Goal: Transaction & Acquisition: Subscribe to service/newsletter

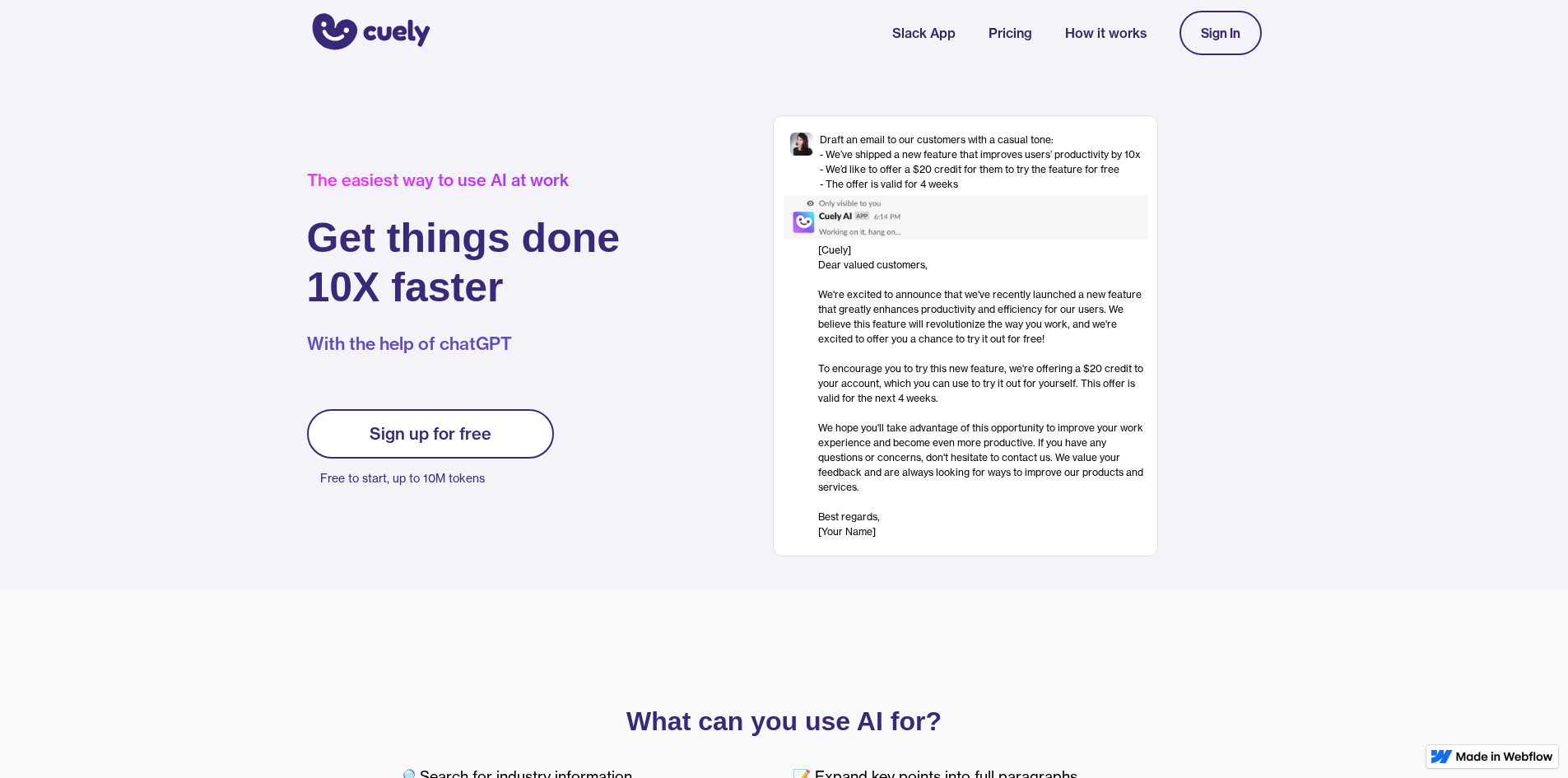
click at [453, 420] on link "Sign up for free" at bounding box center [430, 434] width 247 height 50
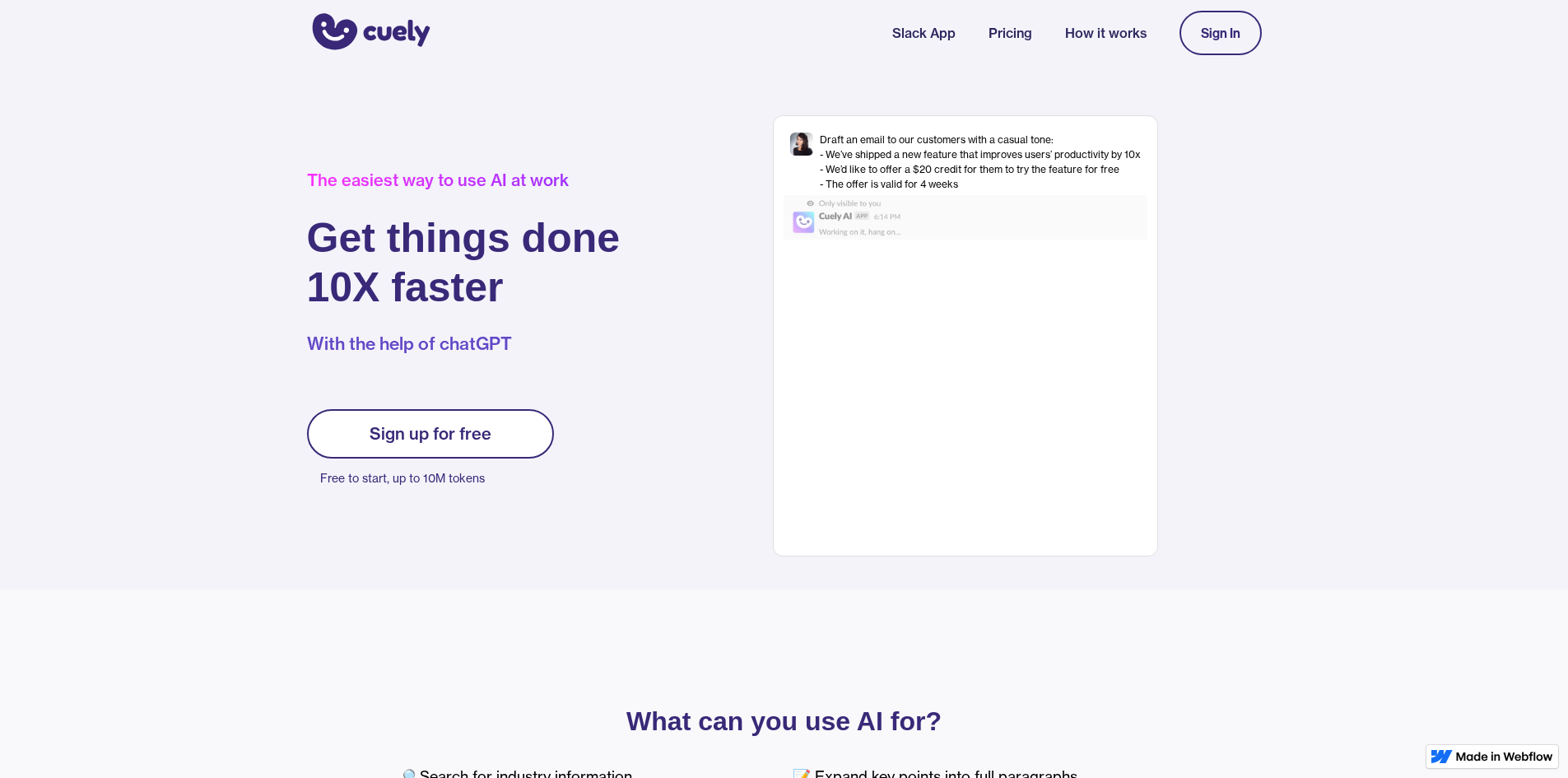
click at [470, 434] on div "Sign up for free" at bounding box center [430, 434] width 122 height 20
click at [1194, 28] on link "Sign In" at bounding box center [1220, 33] width 83 height 45
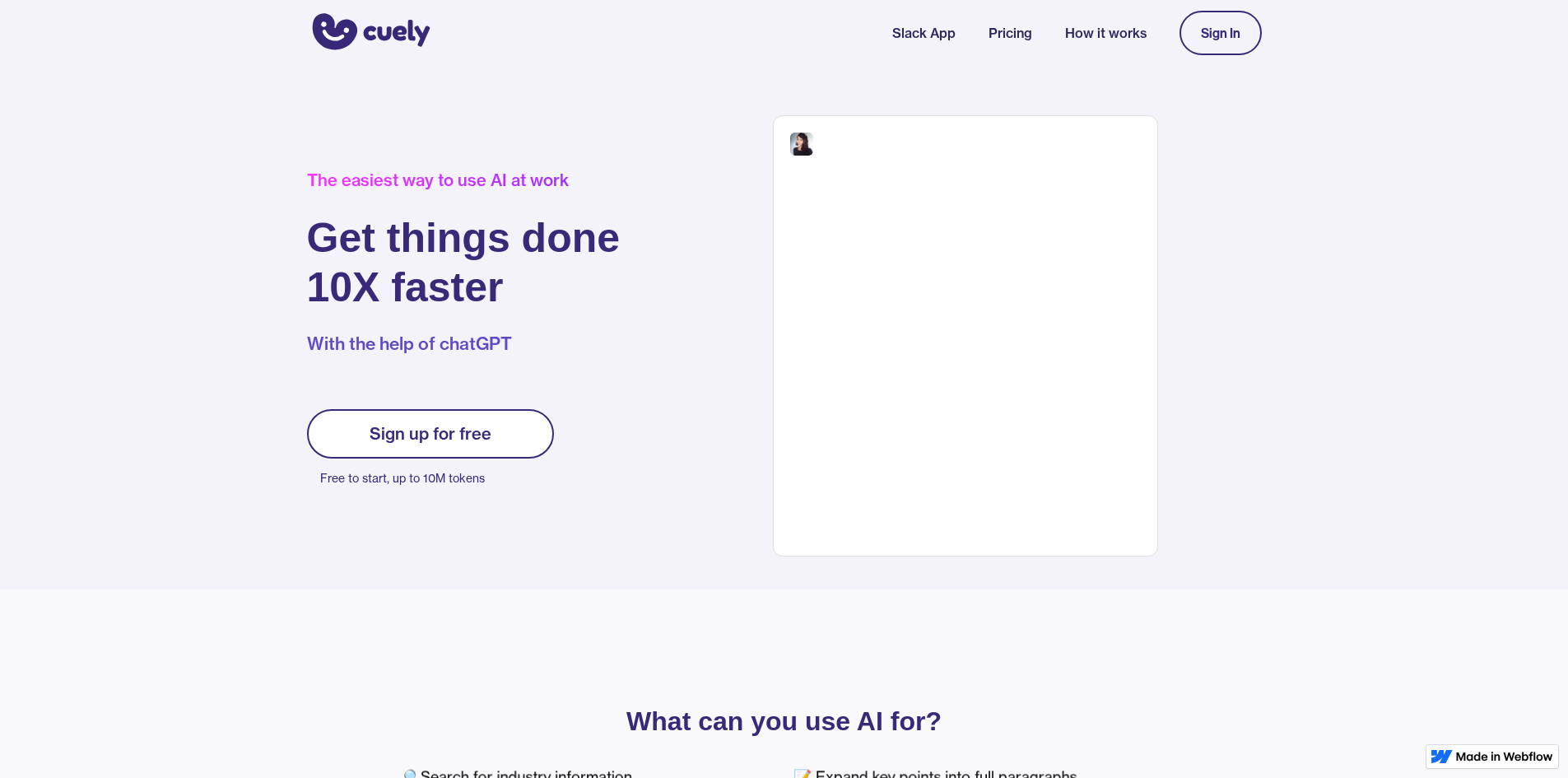
click at [1194, 28] on link "Sign In" at bounding box center [1220, 33] width 83 height 45
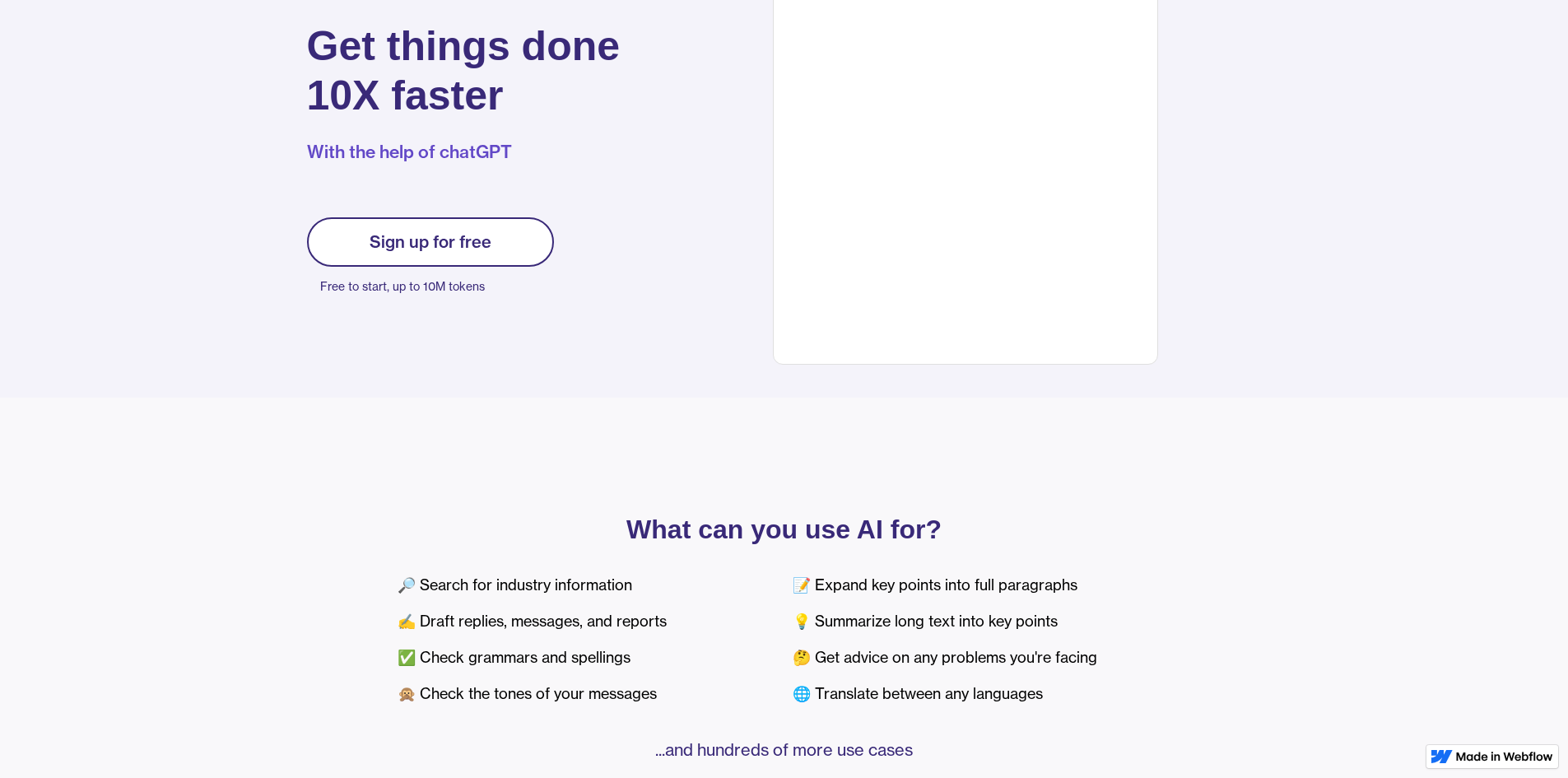
scroll to position [164, 0]
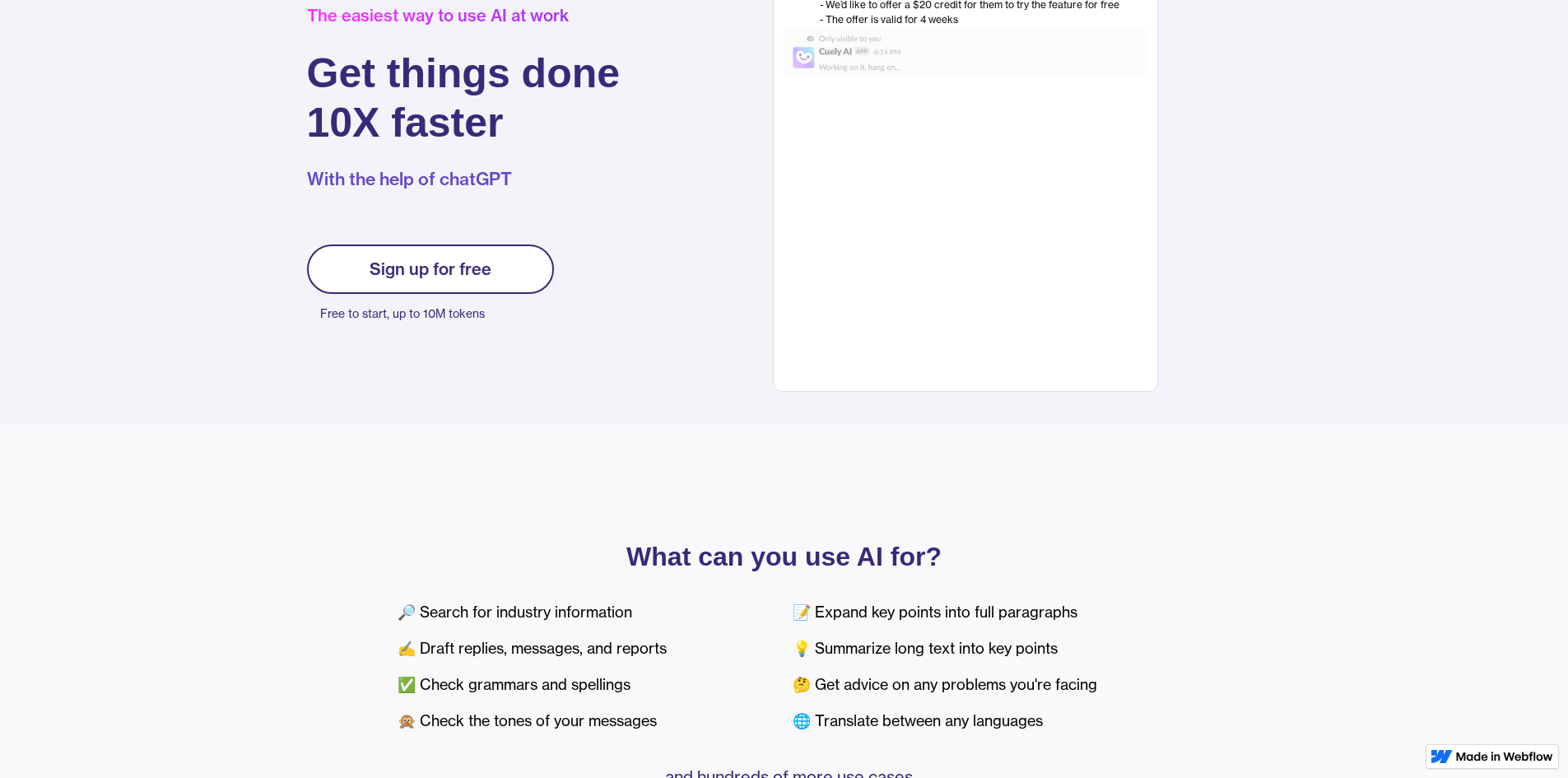
click at [453, 251] on link "Sign up for free" at bounding box center [430, 269] width 247 height 50
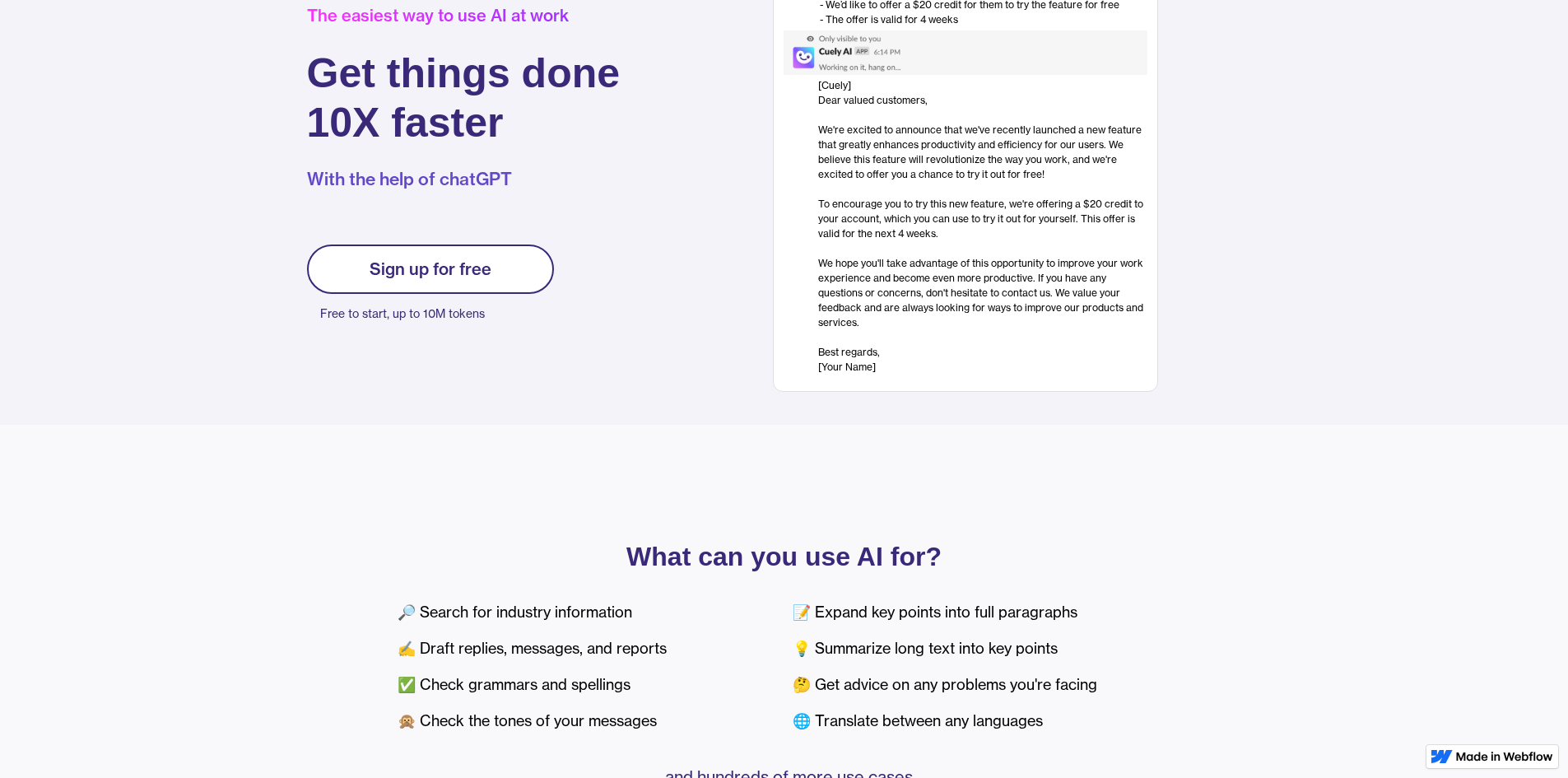
click at [413, 266] on div "Sign up for free" at bounding box center [430, 269] width 122 height 20
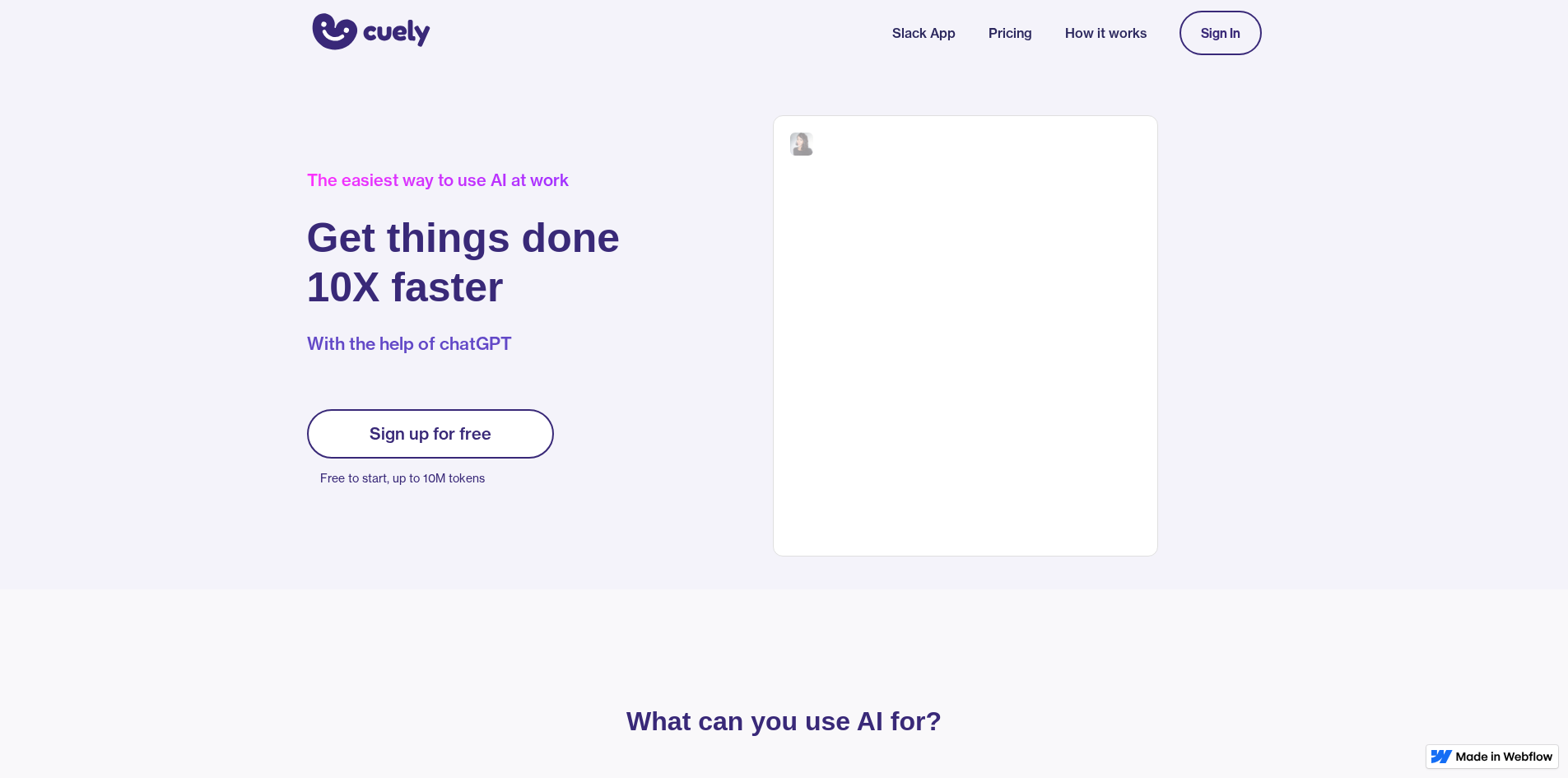
click at [413, 266] on h1 "Get things done 10X faster" at bounding box center [463, 262] width 314 height 99
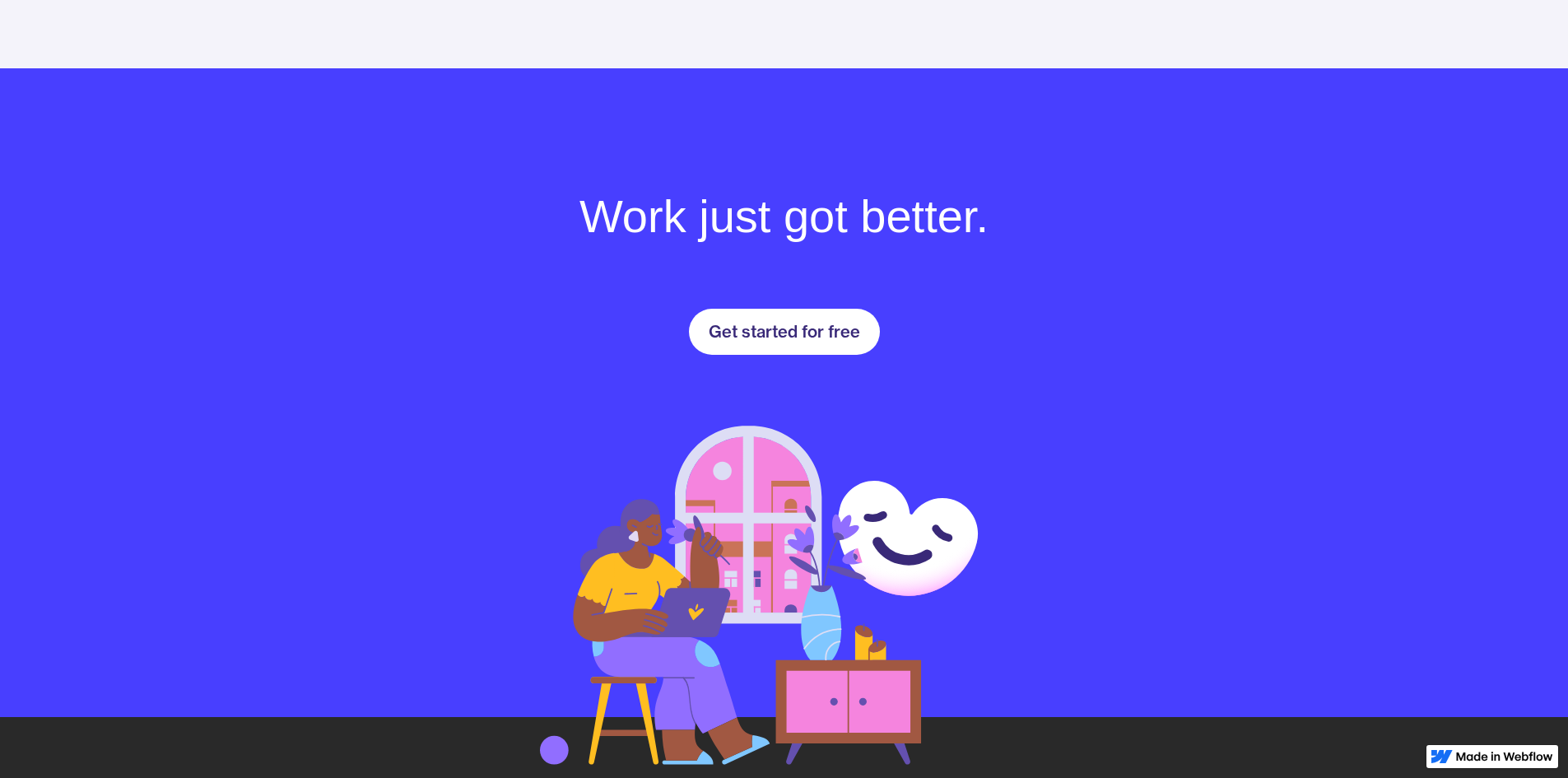
scroll to position [2198, 0]
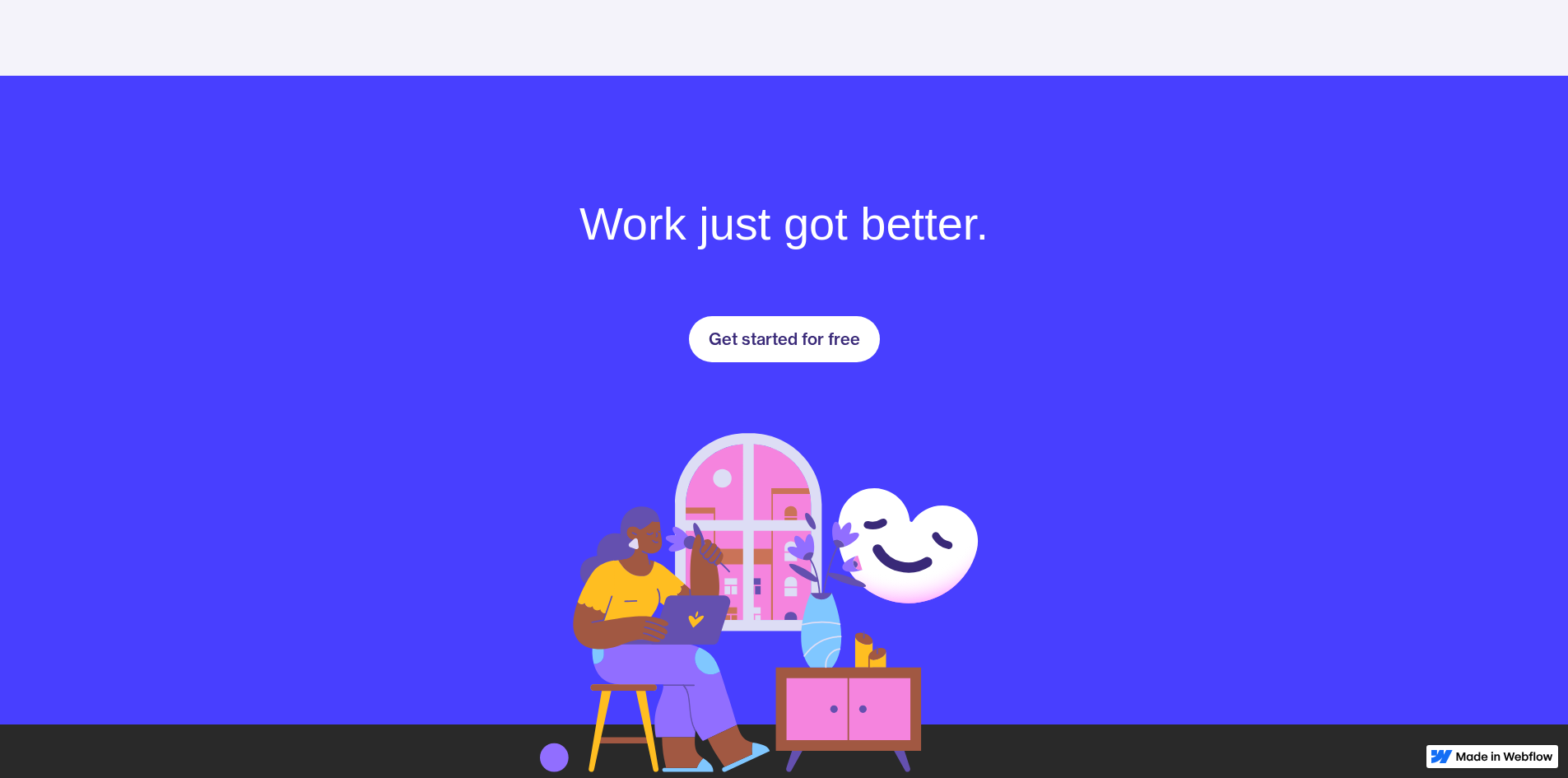
click at [767, 337] on div "Get started for free" at bounding box center [785, 340] width 151 height 20
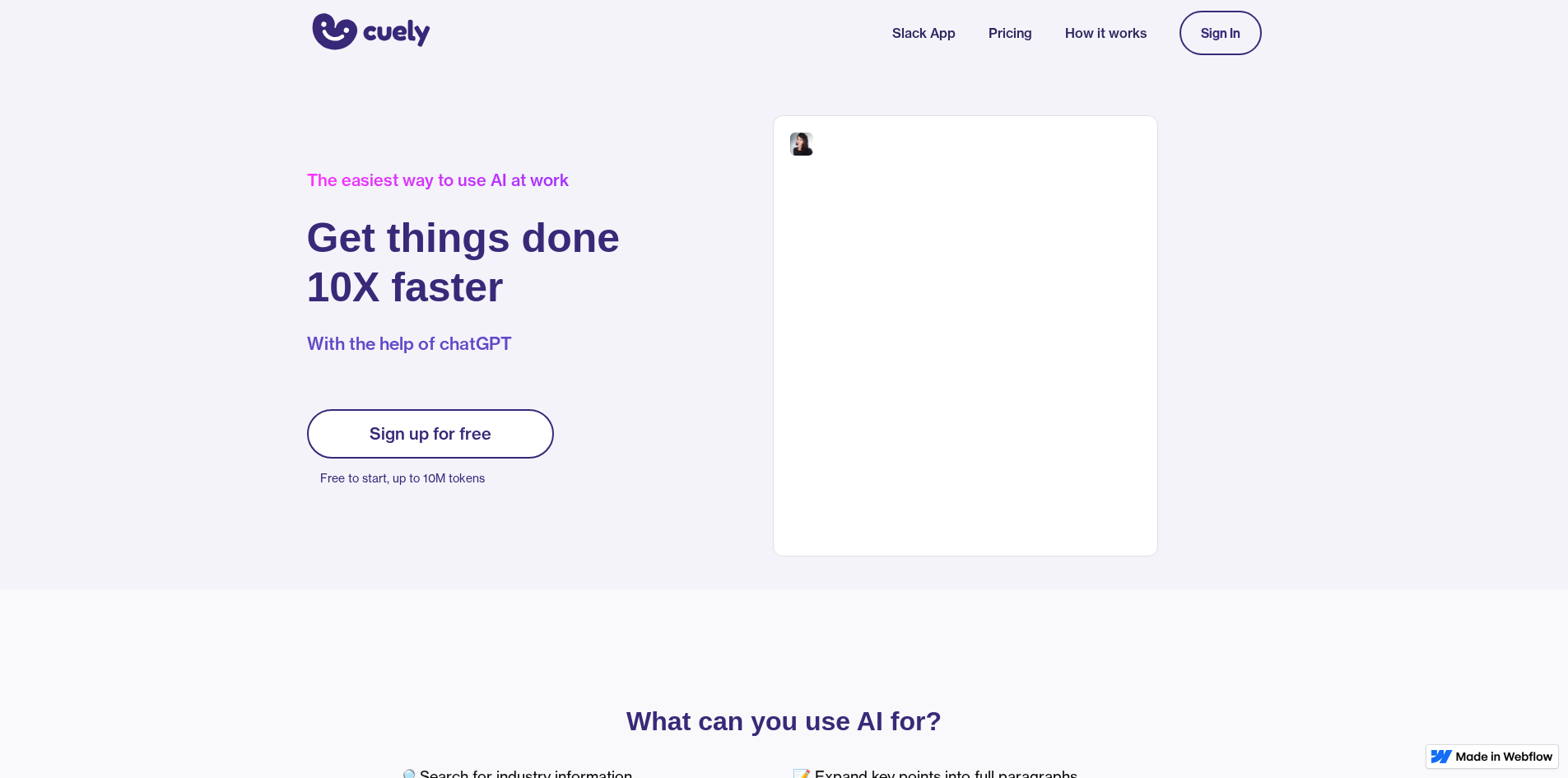
click at [449, 439] on div "Sign up for free" at bounding box center [430, 434] width 122 height 20
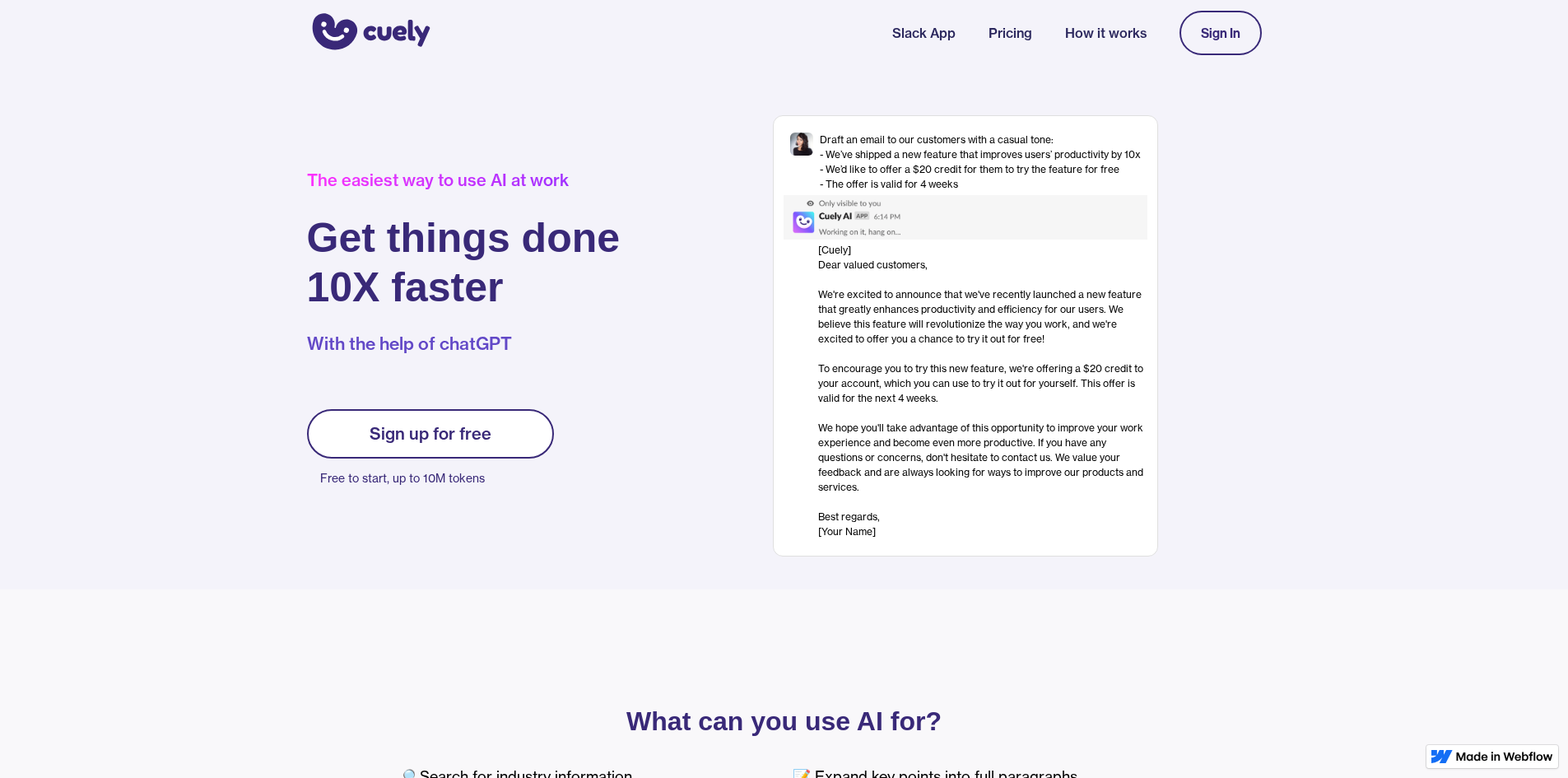
click at [496, 426] on link "Sign up for free" at bounding box center [430, 434] width 247 height 50
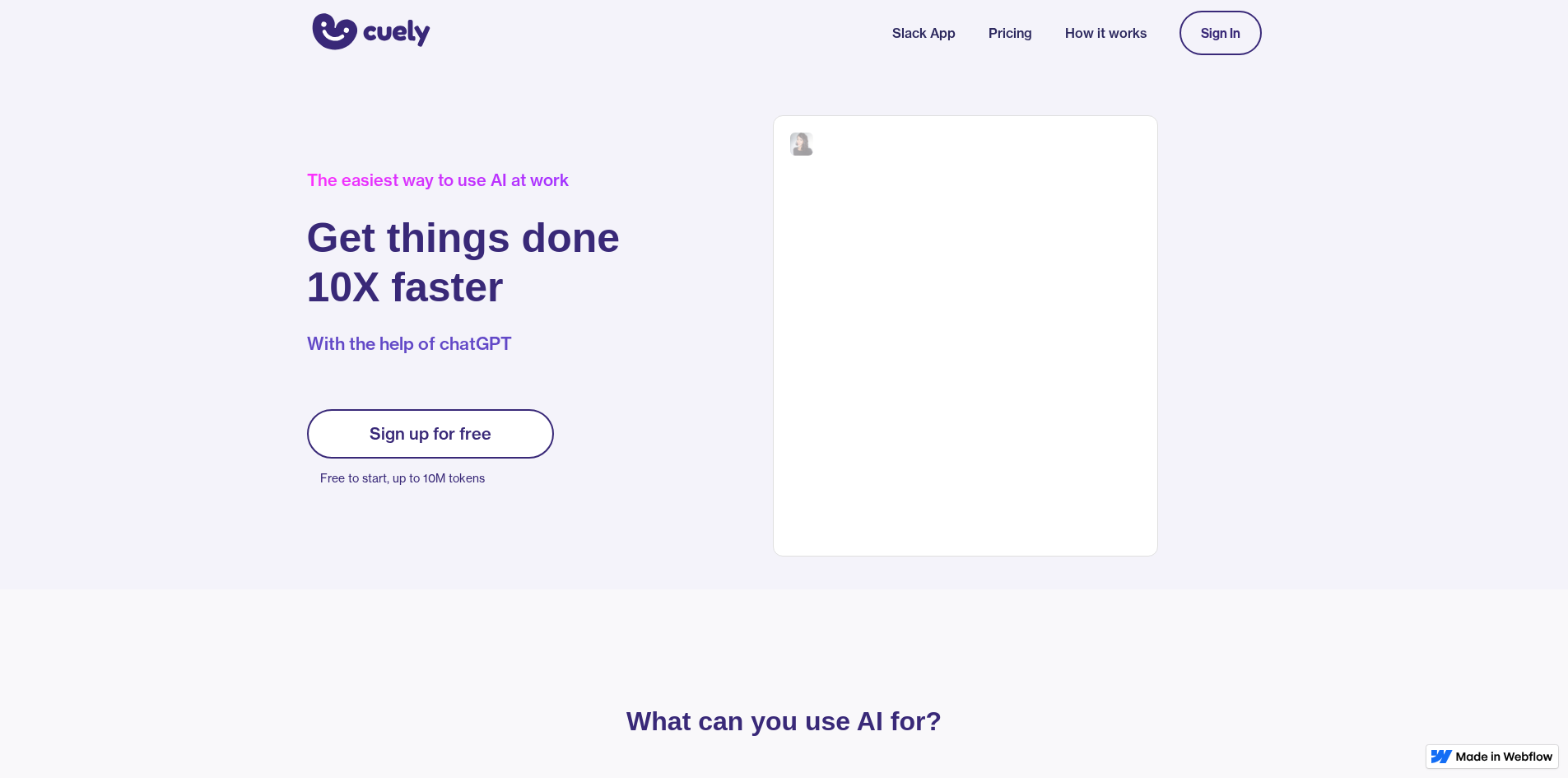
click at [496, 426] on link "Sign up for free" at bounding box center [430, 434] width 247 height 50
click at [923, 36] on link "Slack App" at bounding box center [924, 33] width 64 height 20
click at [932, 36] on link "Slack App" at bounding box center [924, 33] width 64 height 20
drag, startPoint x: 0, startPoint y: 0, endPoint x: 1037, endPoint y: 36, distance: 1037.6
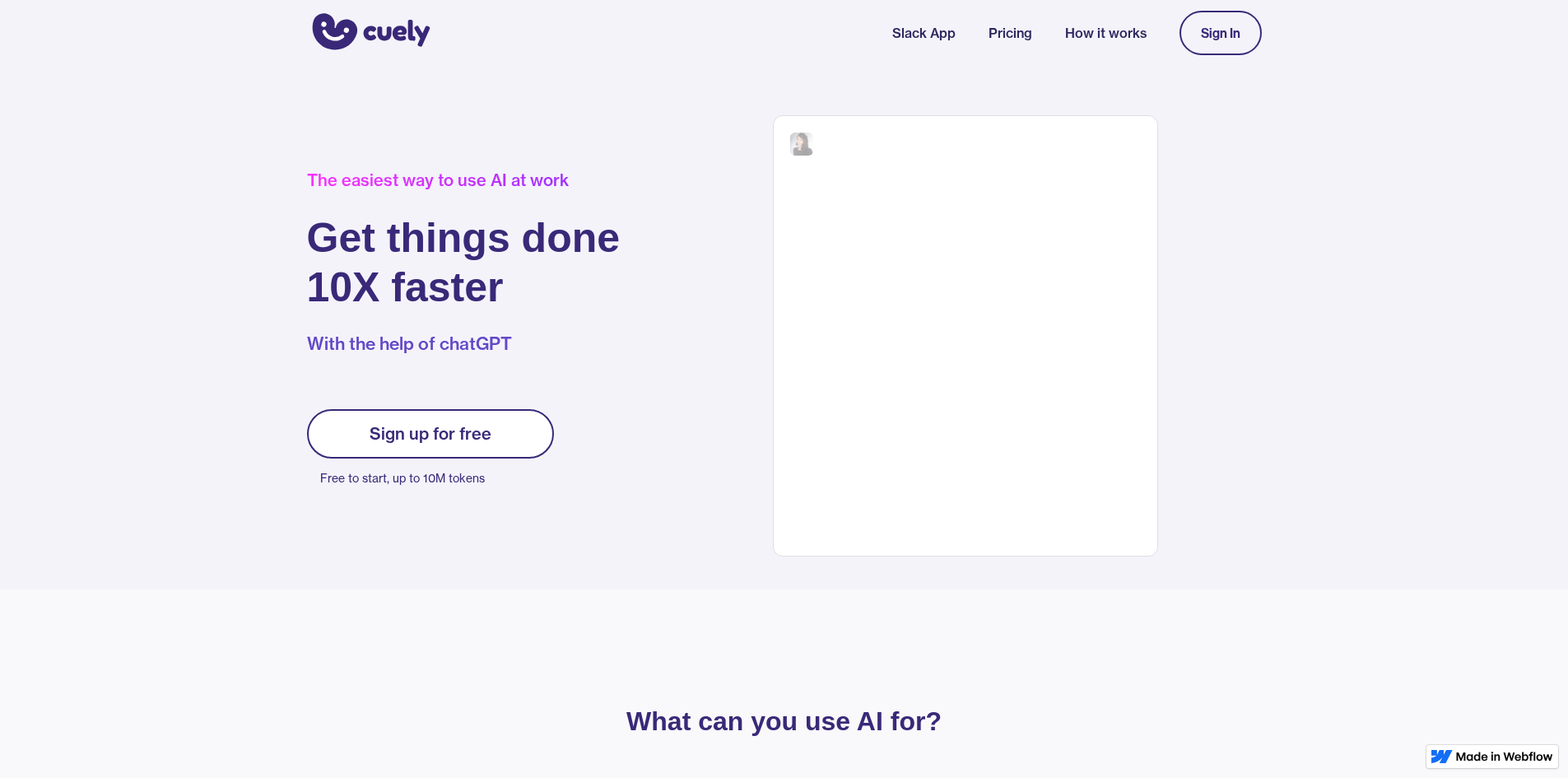
click at [1038, 36] on nav "Slack App Pricing How it works Sign In" at bounding box center [1077, 32] width 370 height 61
click at [1036, 35] on nav "Slack App Pricing How it works Sign In" at bounding box center [1077, 32] width 370 height 61
click at [1025, 35] on link "Pricing" at bounding box center [1011, 33] width 44 height 20
click at [1077, 27] on link "How it works" at bounding box center [1106, 33] width 82 height 20
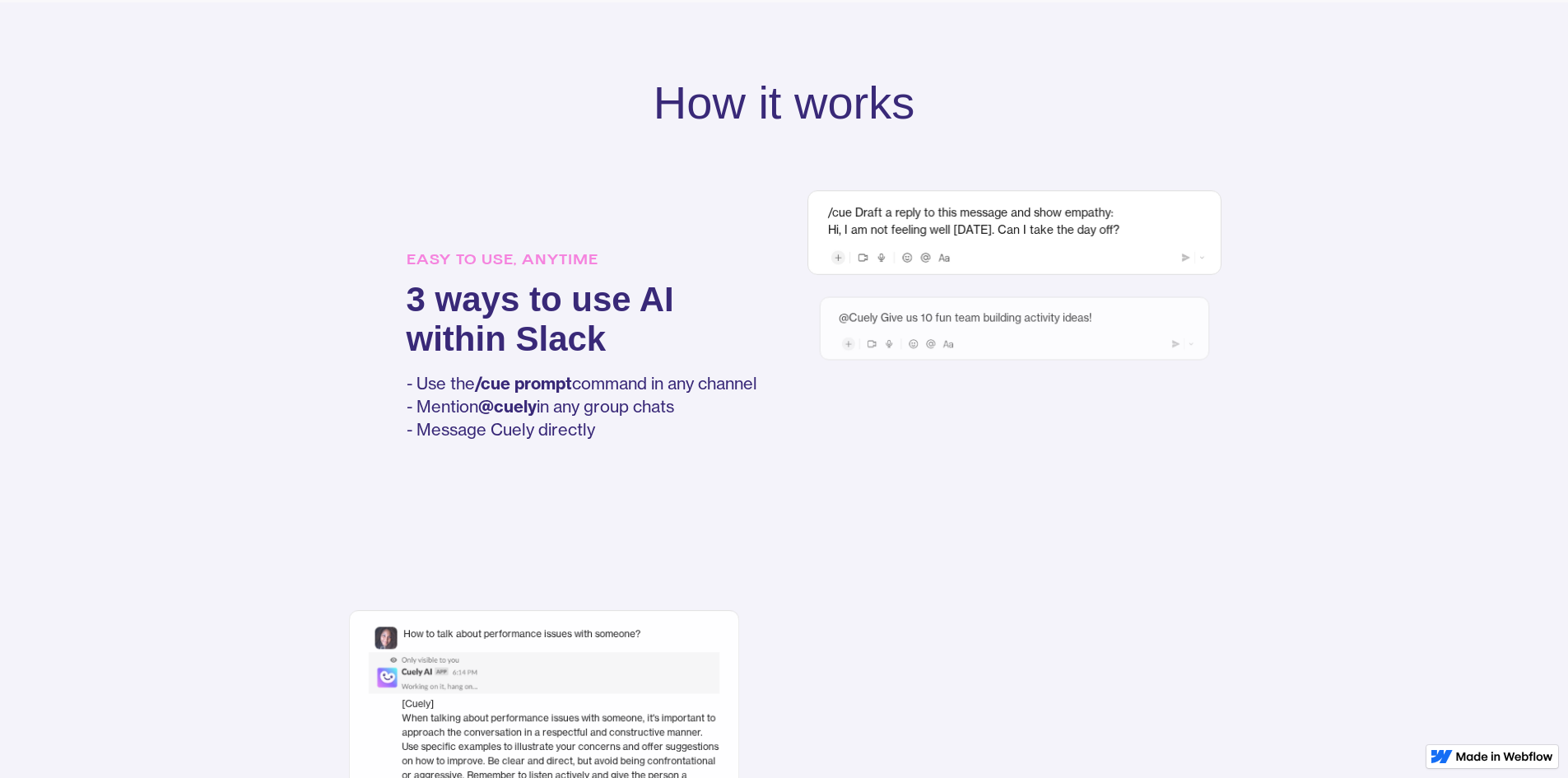
scroll to position [1047, 0]
